Goal: Information Seeking & Learning: Learn about a topic

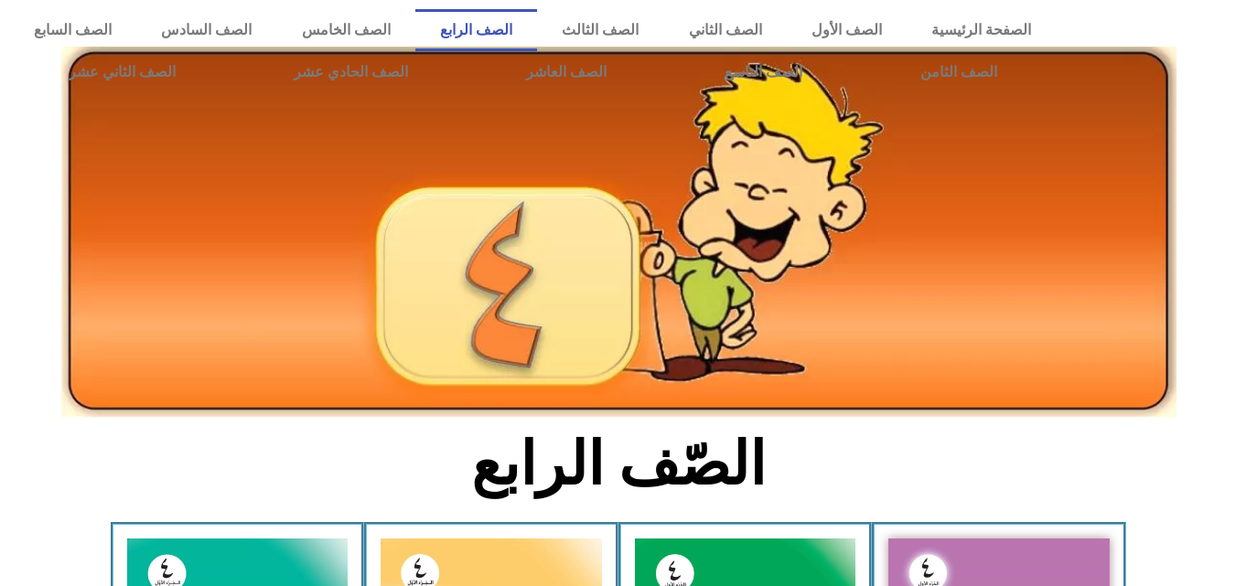
scroll to position [893, 0]
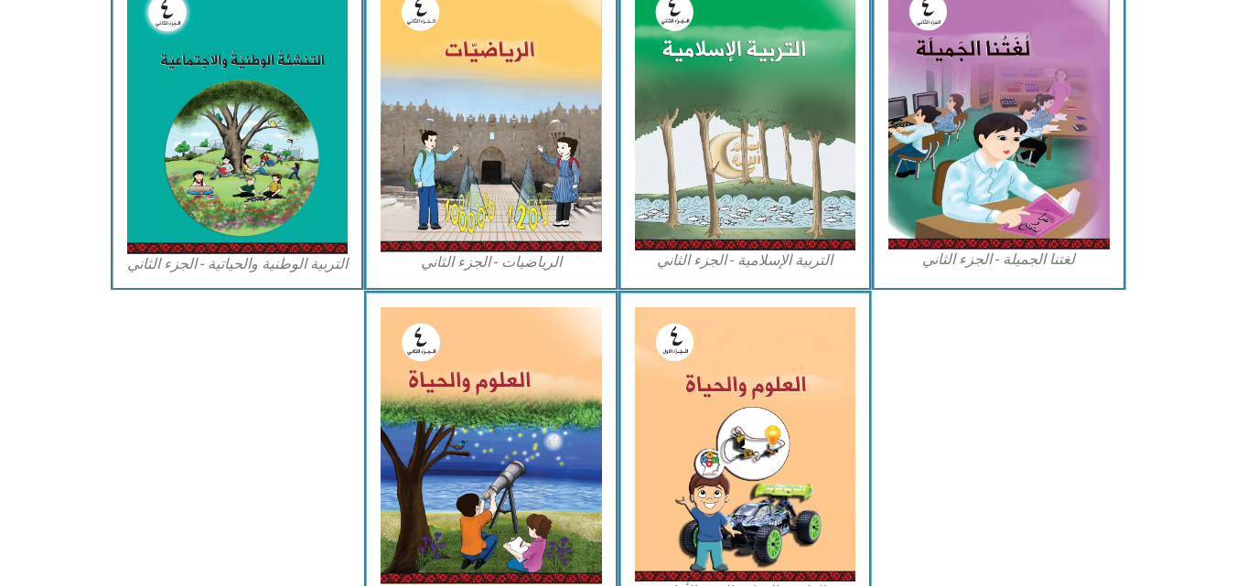
click at [529, 126] on img at bounding box center [490, 114] width 221 height 275
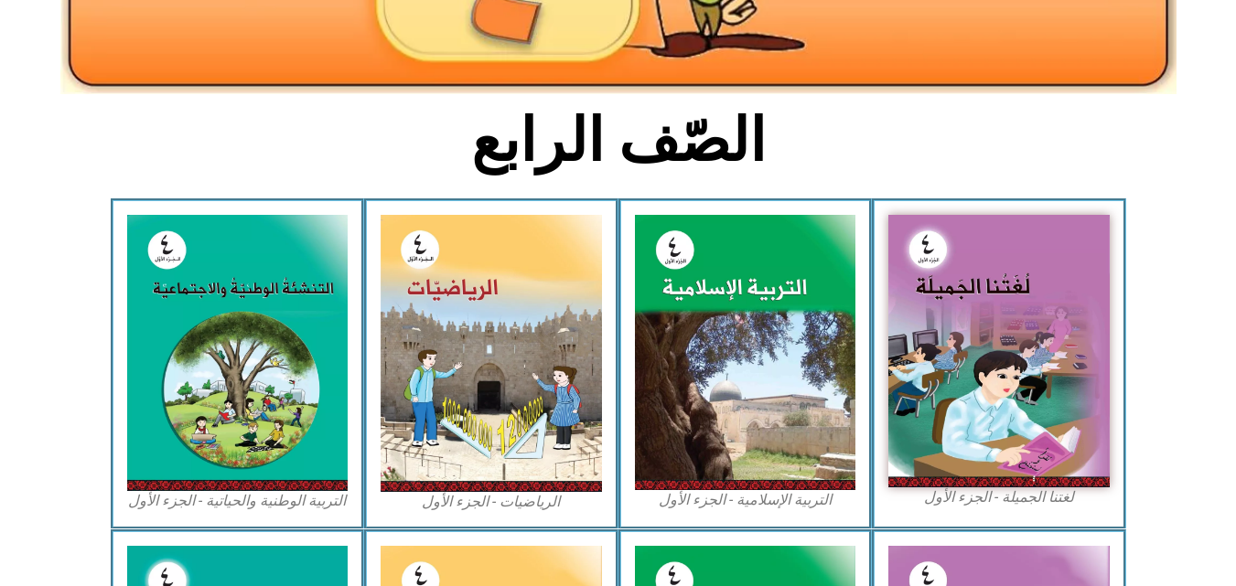
scroll to position [314, 0]
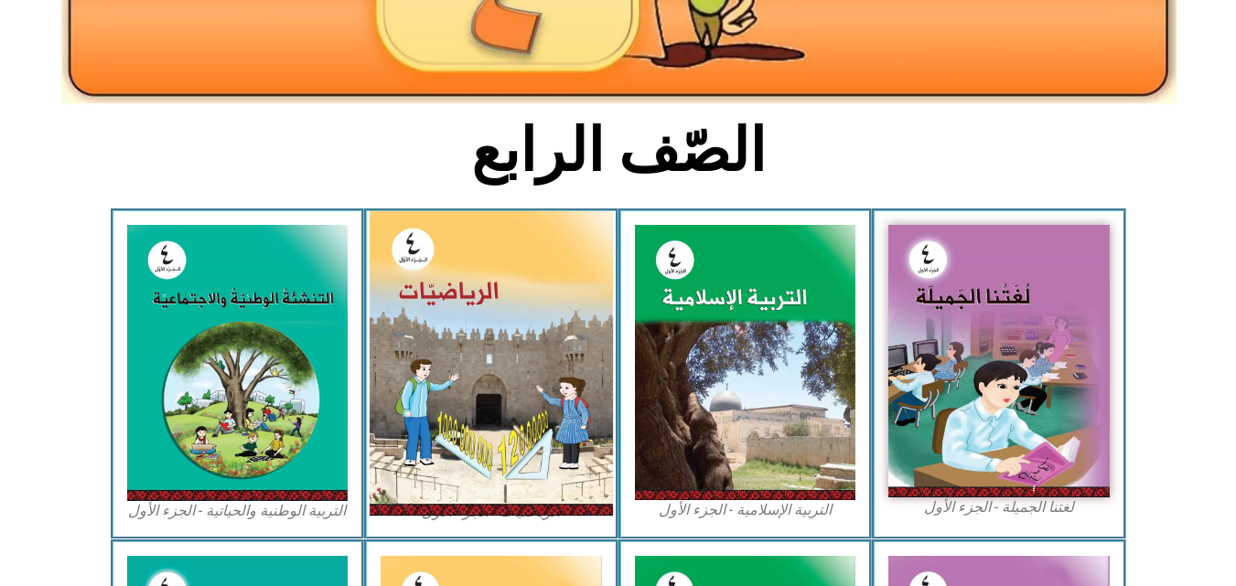
click at [496, 453] on img at bounding box center [491, 363] width 243 height 305
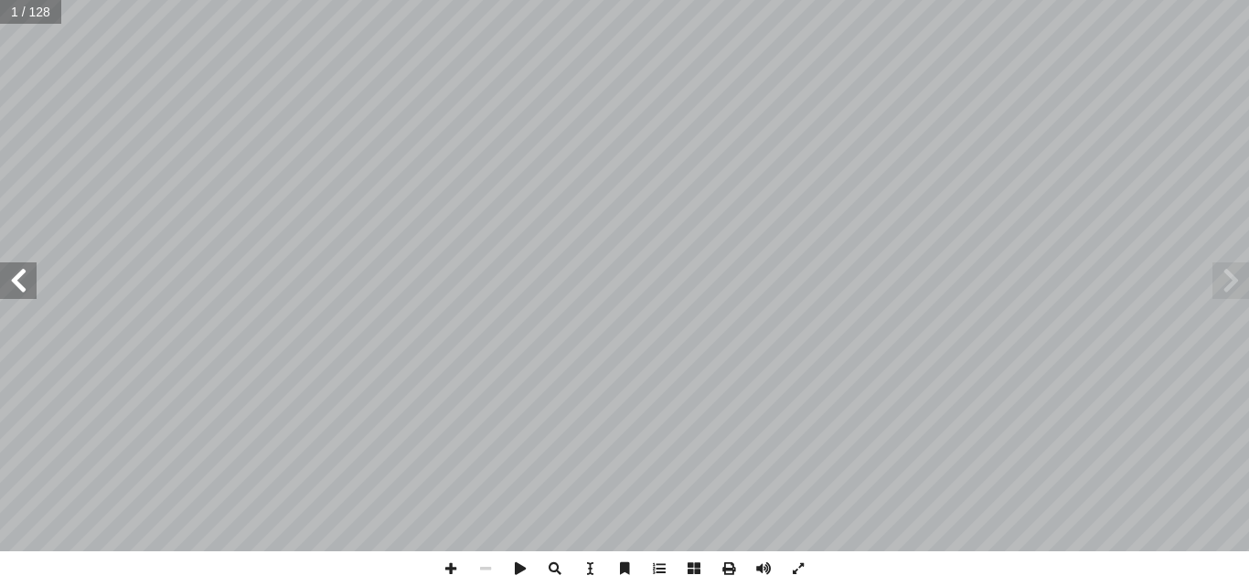
click at [18, 281] on span at bounding box center [18, 281] width 37 height 37
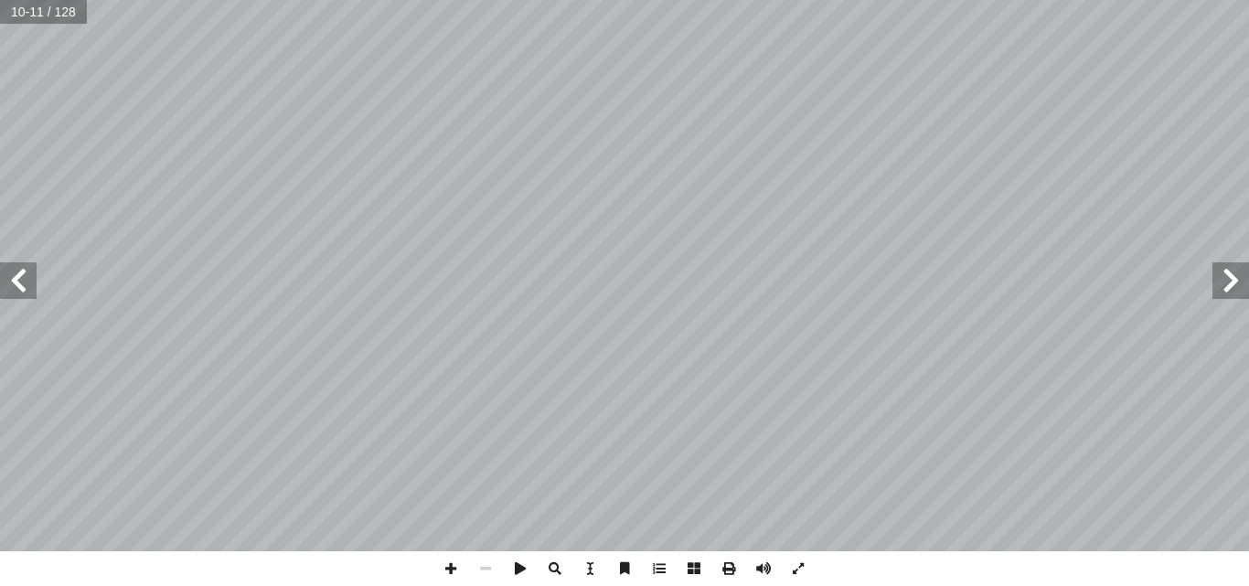
click at [18, 281] on span at bounding box center [18, 281] width 37 height 37
click at [34, 288] on span at bounding box center [18, 281] width 37 height 37
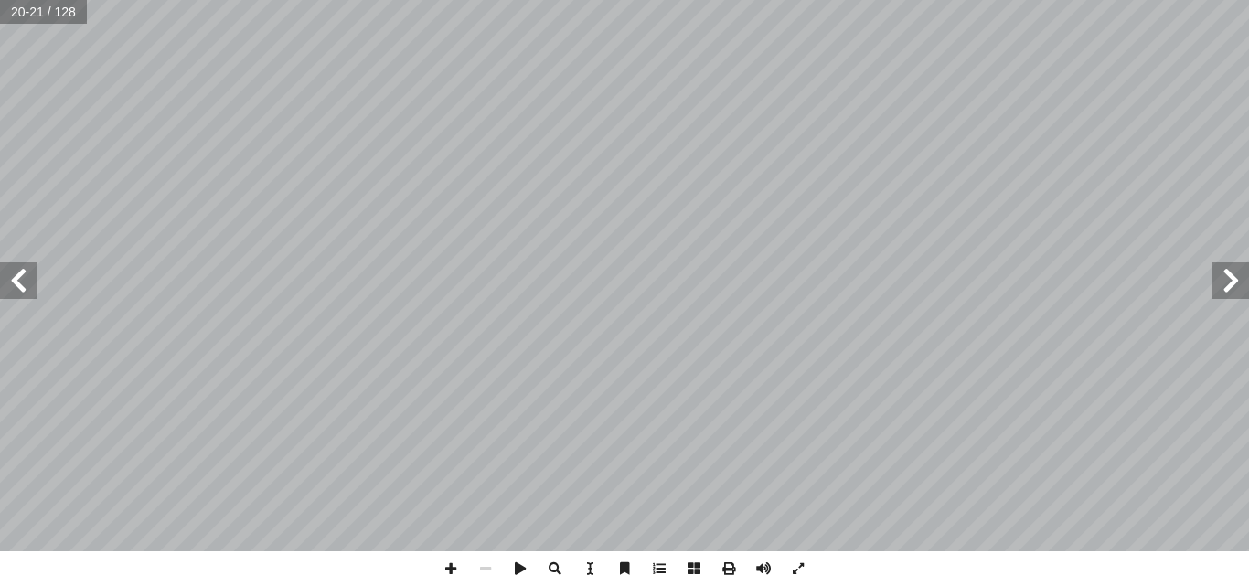
click at [34, 288] on span at bounding box center [18, 281] width 37 height 37
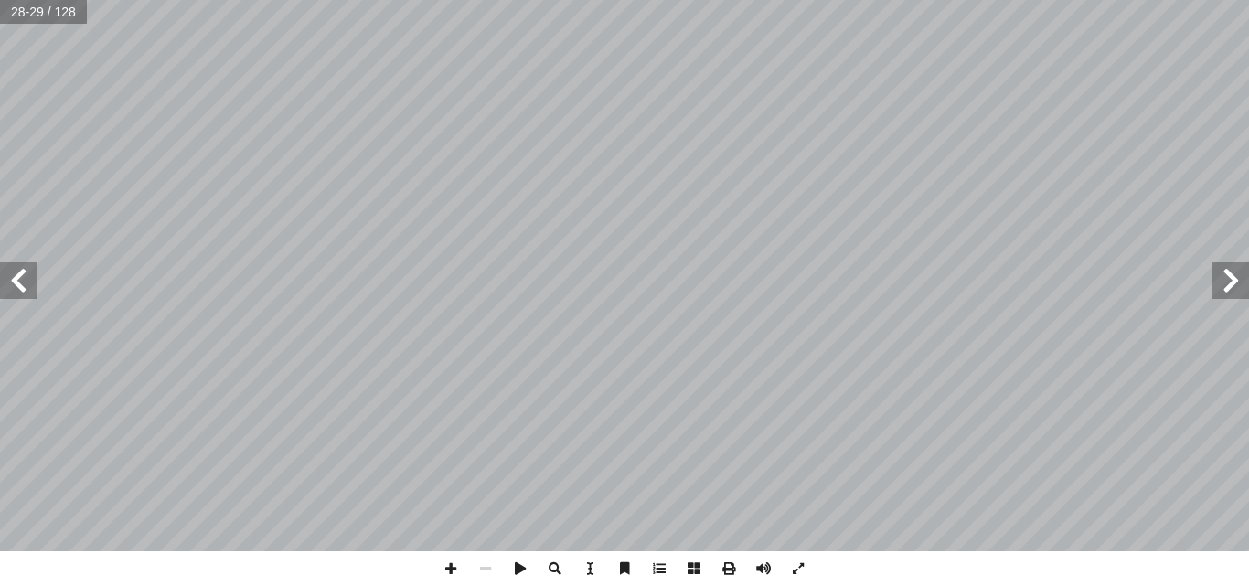
click at [34, 288] on span at bounding box center [18, 281] width 37 height 37
click at [445, 567] on span at bounding box center [451, 569] width 35 height 35
